Goal: Task Accomplishment & Management: Manage account settings

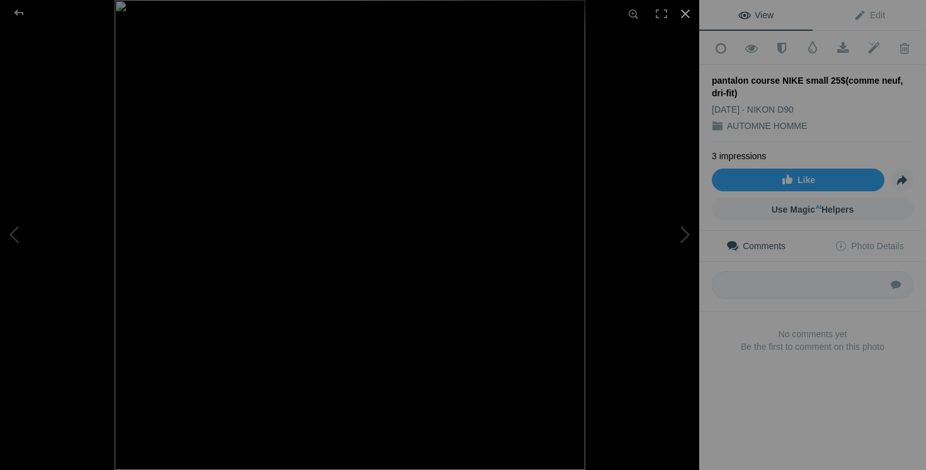
scroll to position [71, 0]
click at [690, 11] on div at bounding box center [685, 14] width 28 height 28
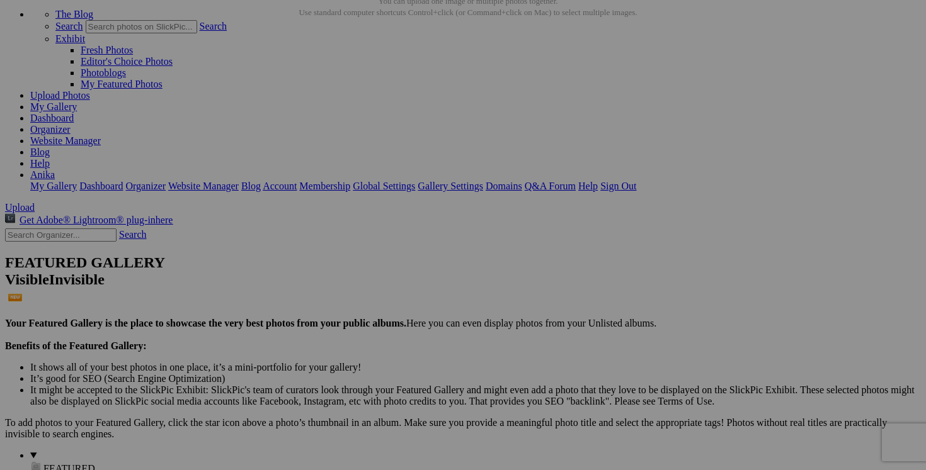
scroll to position [0, 71]
drag, startPoint x: 529, startPoint y: 194, endPoint x: 620, endPoint y: 199, distance: 90.8
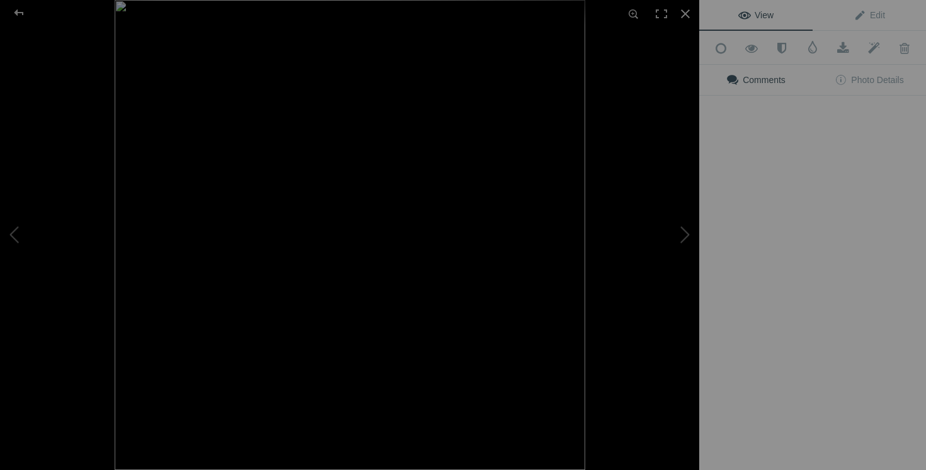
scroll to position [0, 0]
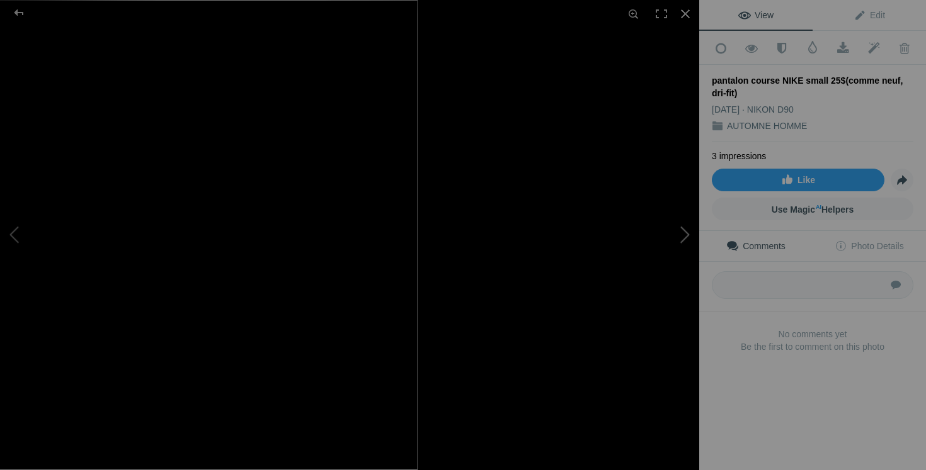
click at [650, 249] on button at bounding box center [652, 235] width 94 height 169
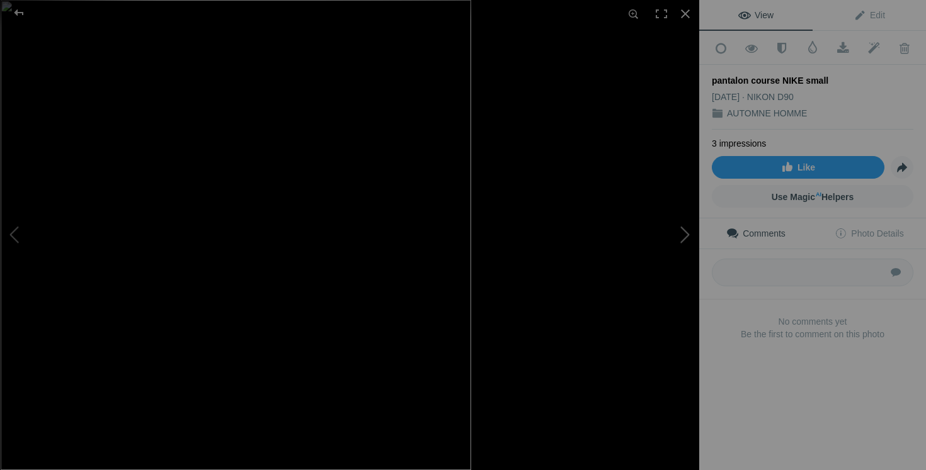
click at [685, 251] on button at bounding box center [652, 235] width 94 height 169
click at [675, 245] on button at bounding box center [652, 235] width 94 height 169
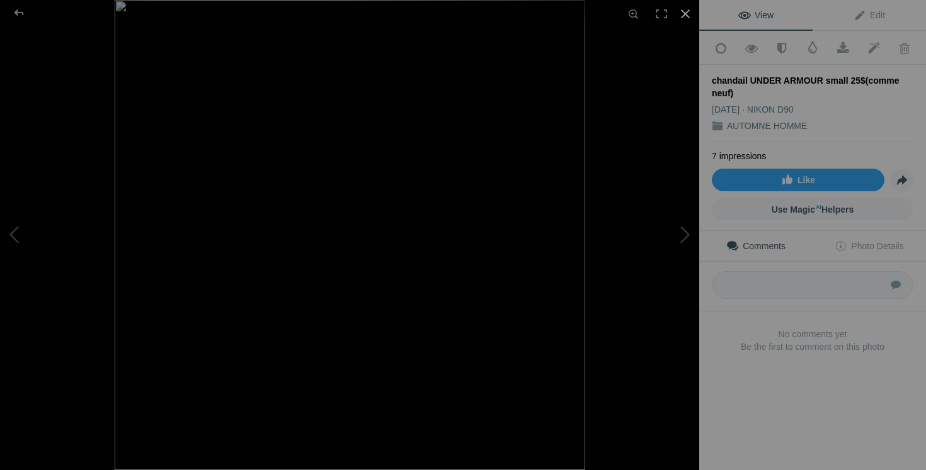
click at [686, 11] on div at bounding box center [685, 14] width 28 height 28
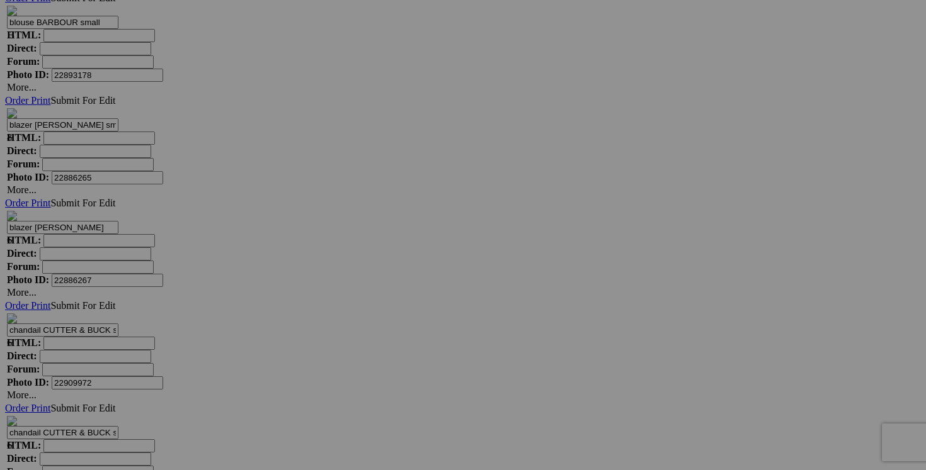
scroll to position [0, 105]
drag, startPoint x: 528, startPoint y: 384, endPoint x: 637, endPoint y: 384, distance: 108.9
drag, startPoint x: 192, startPoint y: 381, endPoint x: 312, endPoint y: 382, distance: 119.7
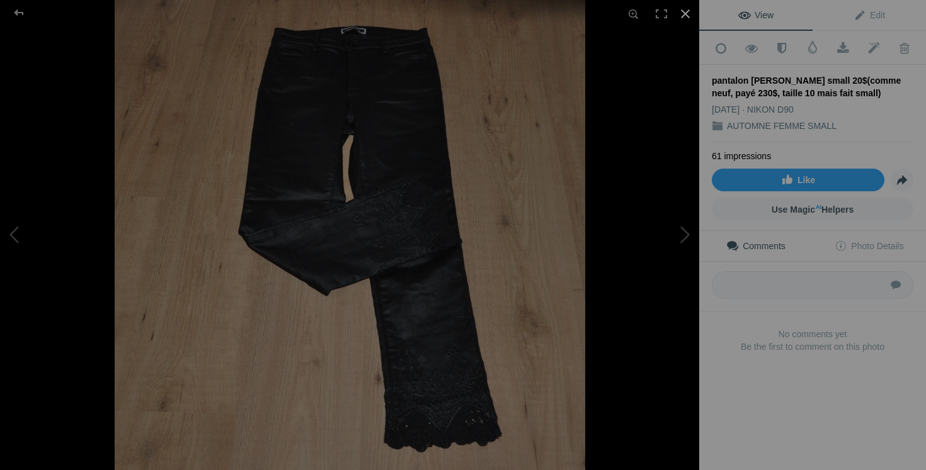
click at [684, 13] on div at bounding box center [685, 14] width 28 height 28
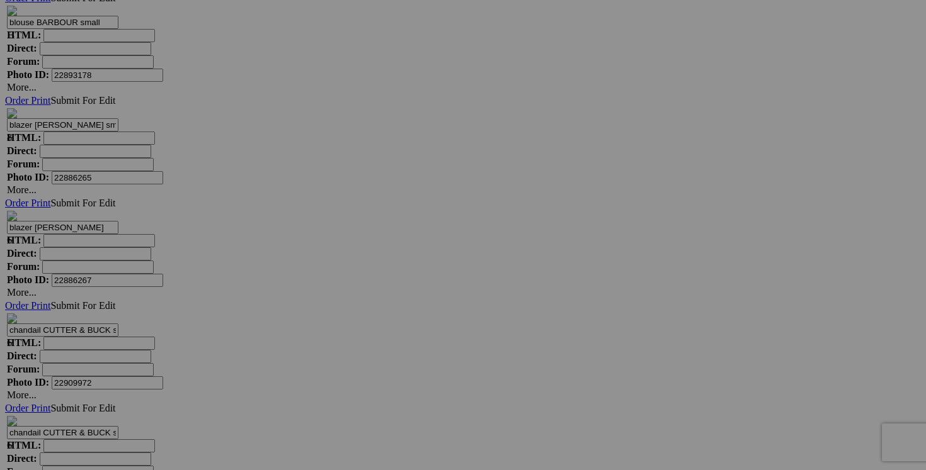
scroll to position [0, 20]
drag, startPoint x: 642, startPoint y: 224, endPoint x: 735, endPoint y: 224, distance: 93.2
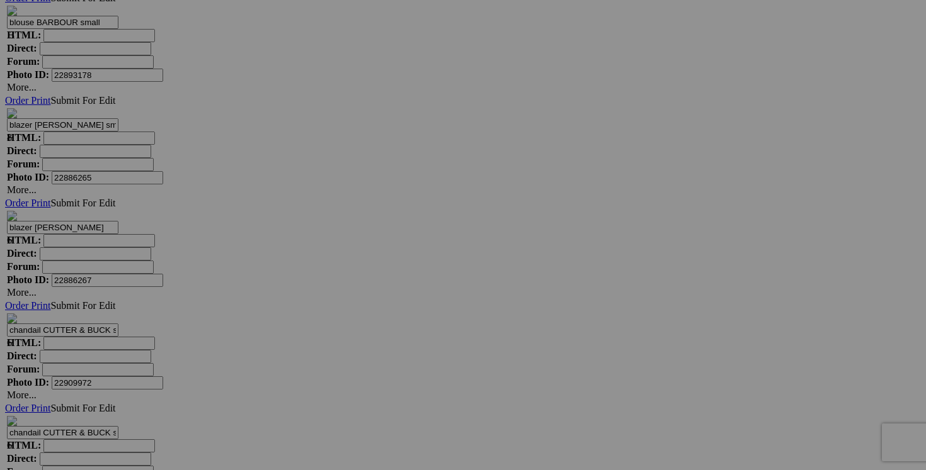
drag, startPoint x: 735, startPoint y: 222, endPoint x: 617, endPoint y: 219, distance: 118.4
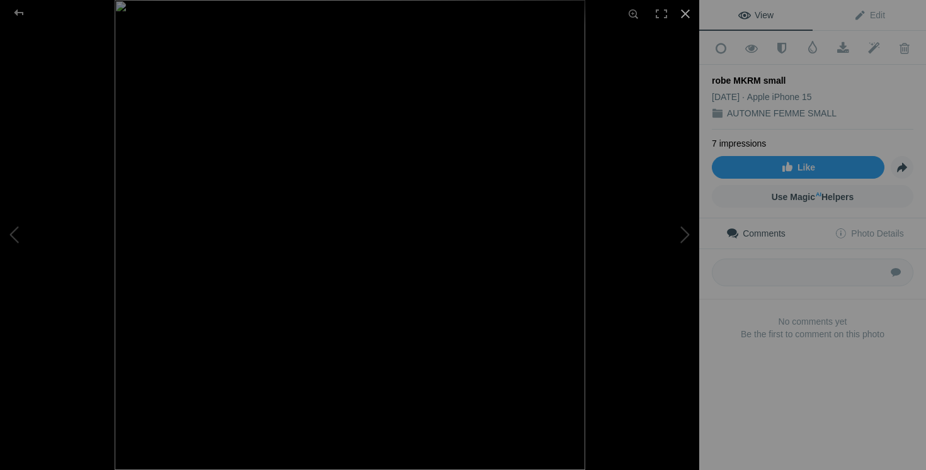
click at [690, 12] on div at bounding box center [685, 14] width 28 height 28
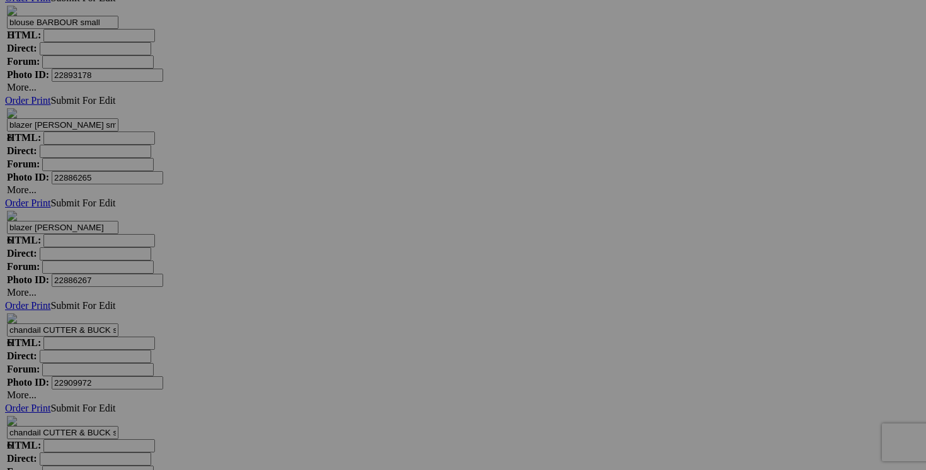
scroll to position [0, 58]
drag, startPoint x: 417, startPoint y: 223, endPoint x: 520, endPoint y: 227, distance: 103.3
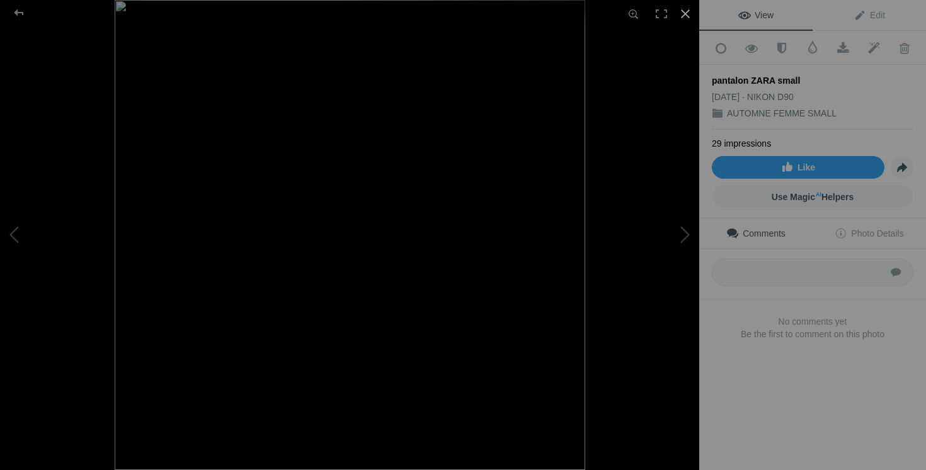
click at [685, 13] on div at bounding box center [685, 14] width 28 height 28
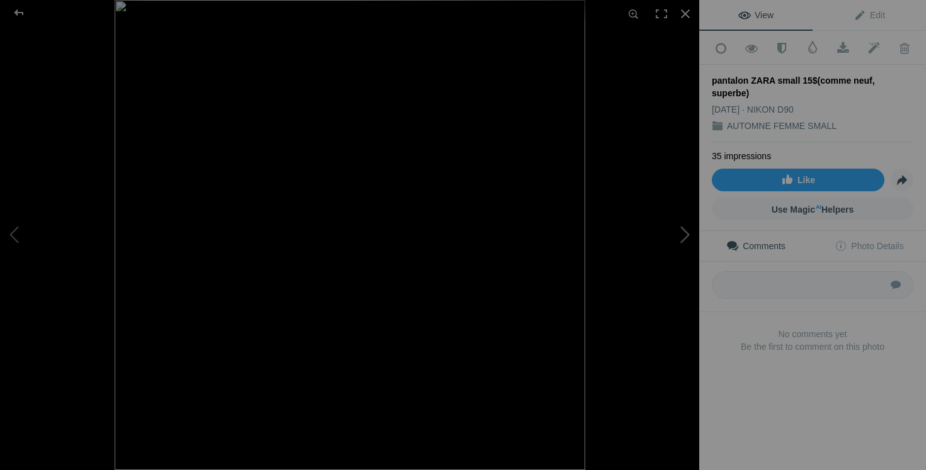
click at [686, 236] on button at bounding box center [652, 235] width 94 height 169
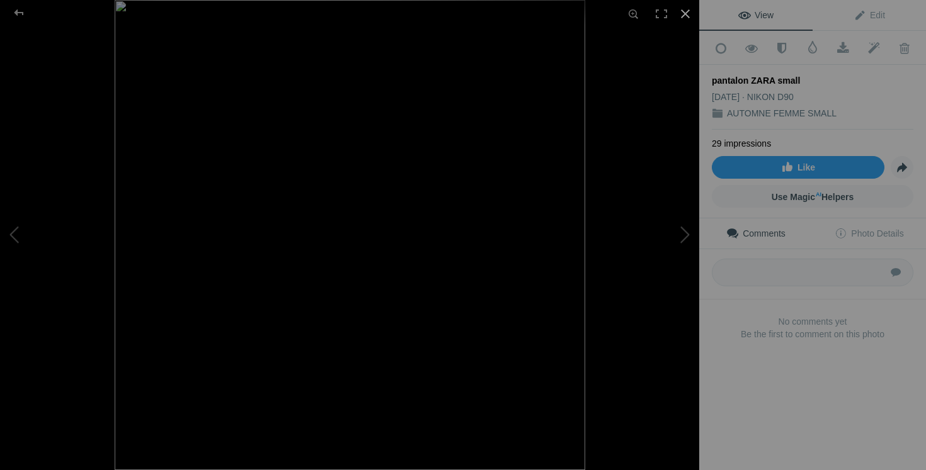
click at [684, 14] on div at bounding box center [685, 14] width 28 height 28
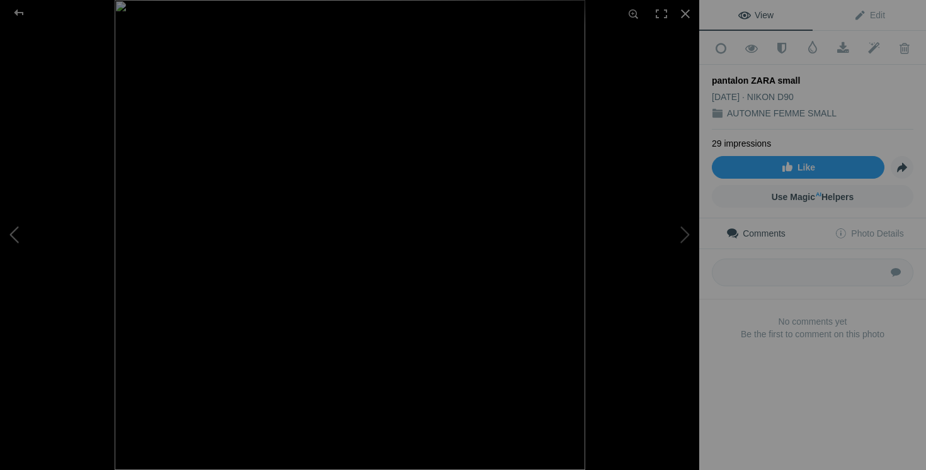
click at [31, 238] on button at bounding box center [47, 235] width 94 height 169
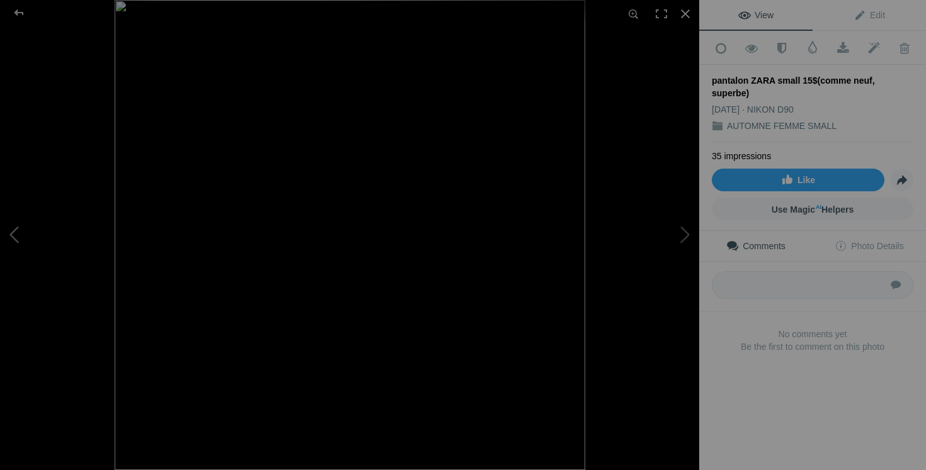
click at [31, 238] on button at bounding box center [47, 235] width 94 height 169
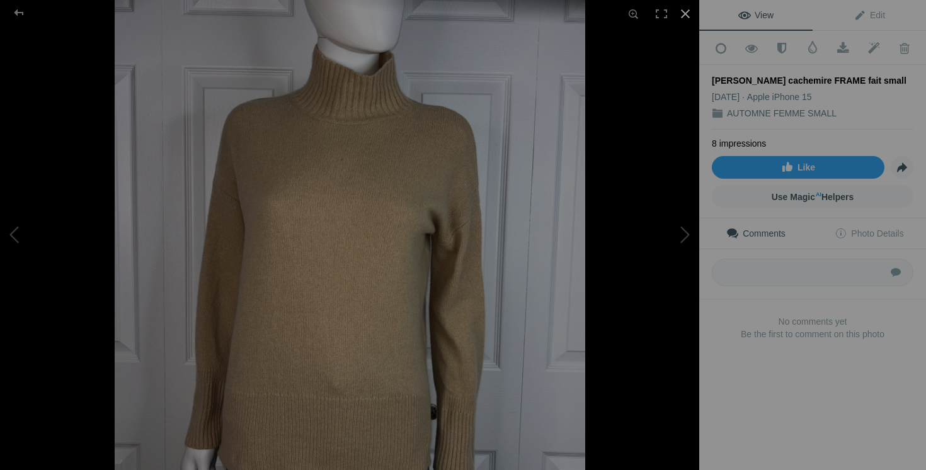
click at [689, 14] on div at bounding box center [685, 14] width 28 height 28
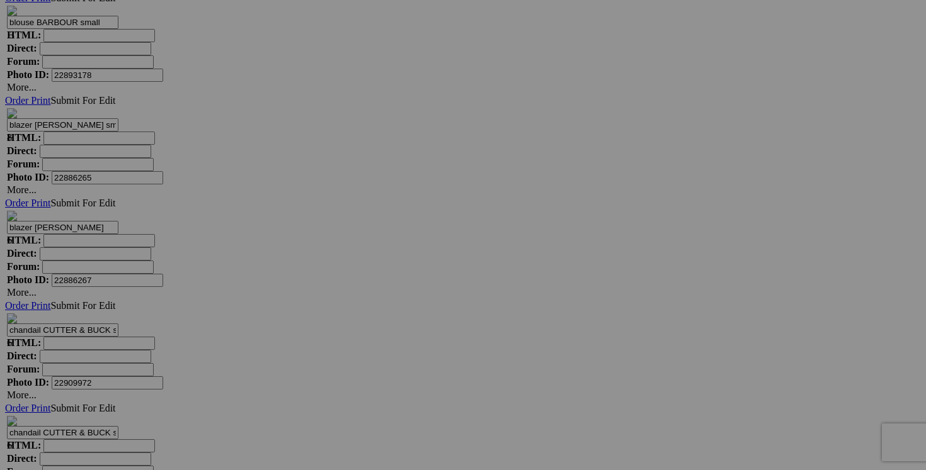
scroll to position [0, 247]
drag, startPoint x: 191, startPoint y: 225, endPoint x: 295, endPoint y: 223, distance: 103.3
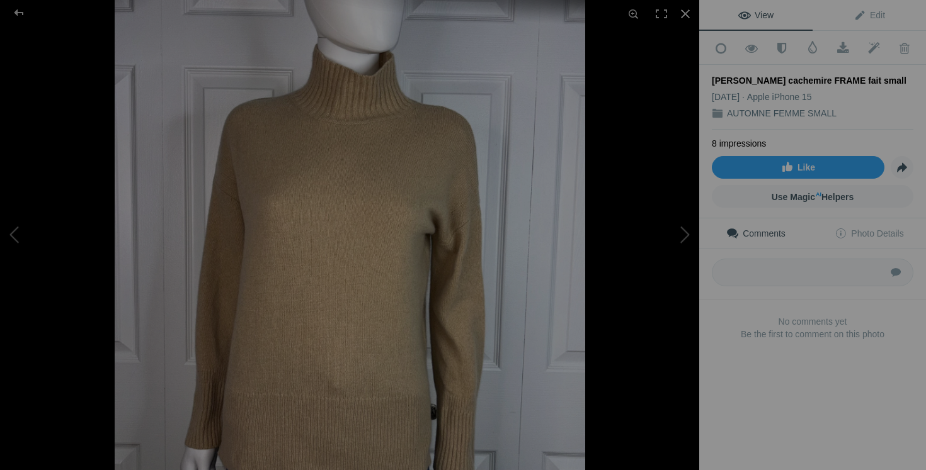
scroll to position [0, 0]
click at [20, 8] on div at bounding box center [18, 12] width 45 height 25
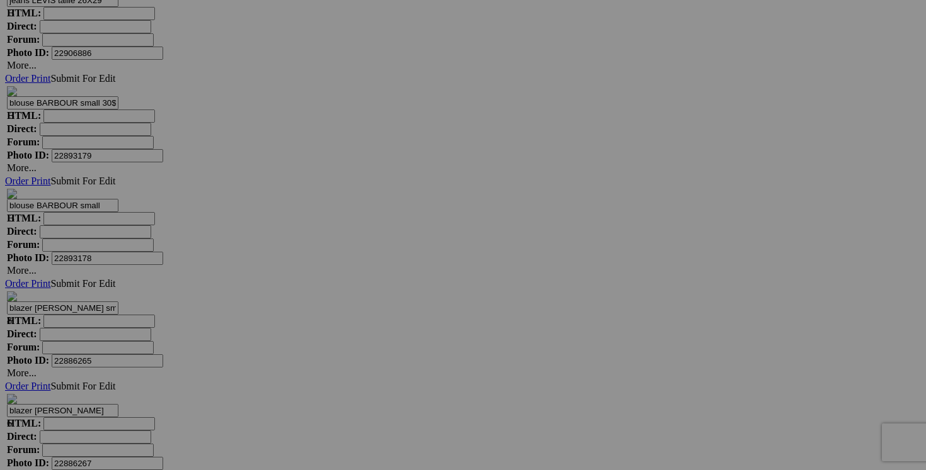
scroll to position [0, 38]
drag, startPoint x: 530, startPoint y: 247, endPoint x: 628, endPoint y: 248, distance: 98.9
drag, startPoint x: 304, startPoint y: 247, endPoint x: 404, endPoint y: 251, distance: 100.2
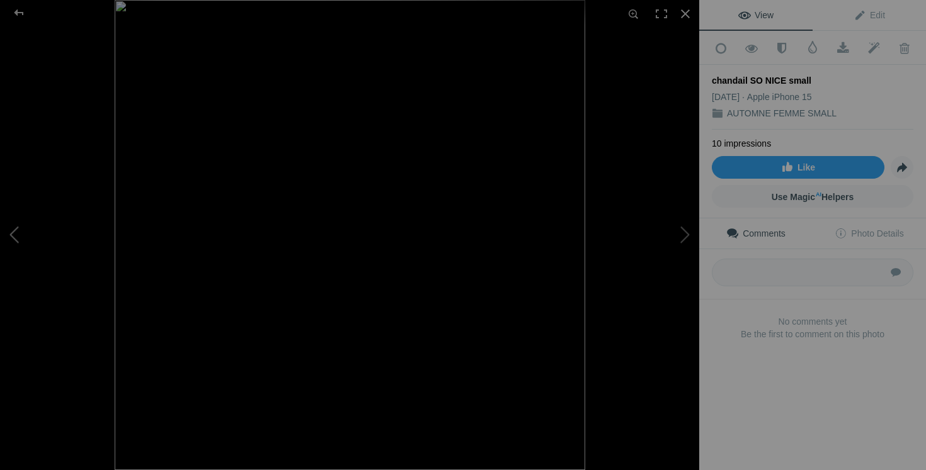
click at [45, 220] on button at bounding box center [47, 235] width 94 height 169
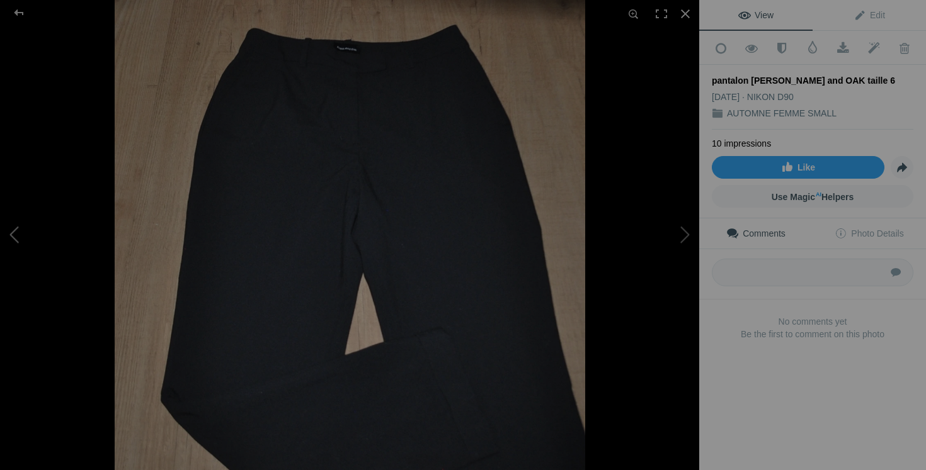
click at [29, 225] on button at bounding box center [47, 235] width 94 height 169
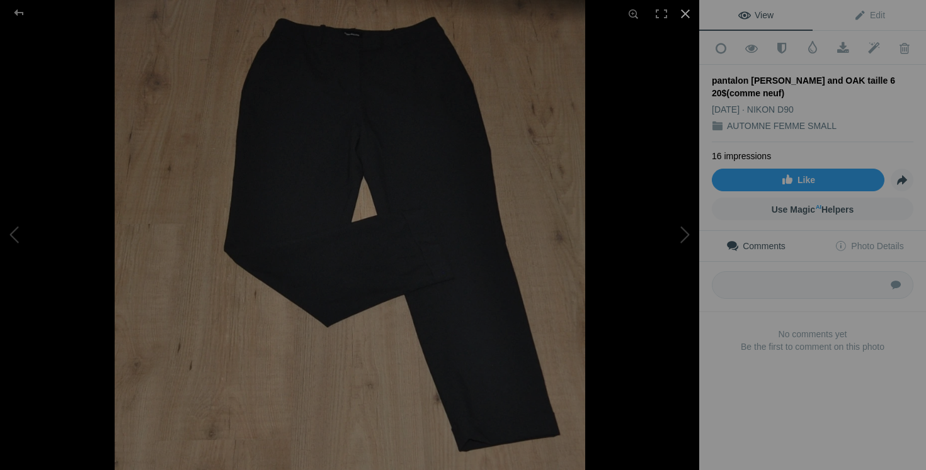
click at [685, 13] on div at bounding box center [685, 14] width 28 height 28
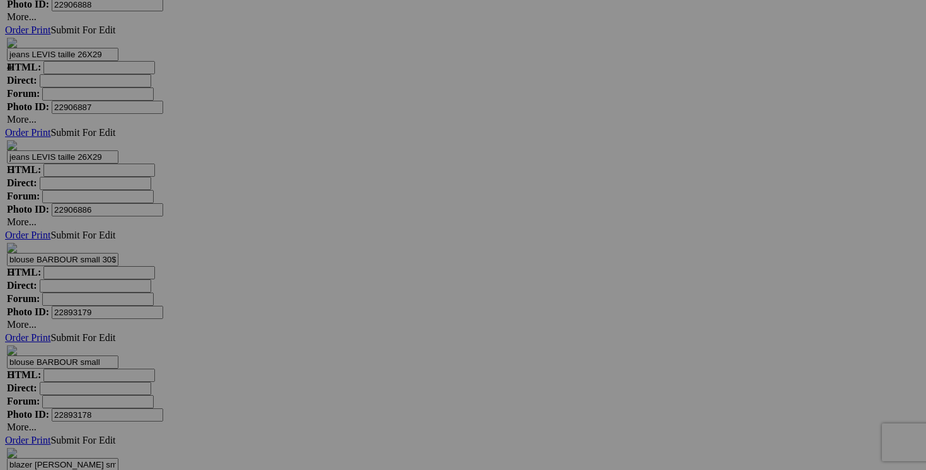
scroll to position [0, 67]
drag, startPoint x: 752, startPoint y: 244, endPoint x: 870, endPoint y: 247, distance: 117.8
drag, startPoint x: 529, startPoint y: 244, endPoint x: 627, endPoint y: 242, distance: 97.6
